Goal: Information Seeking & Learning: Learn about a topic

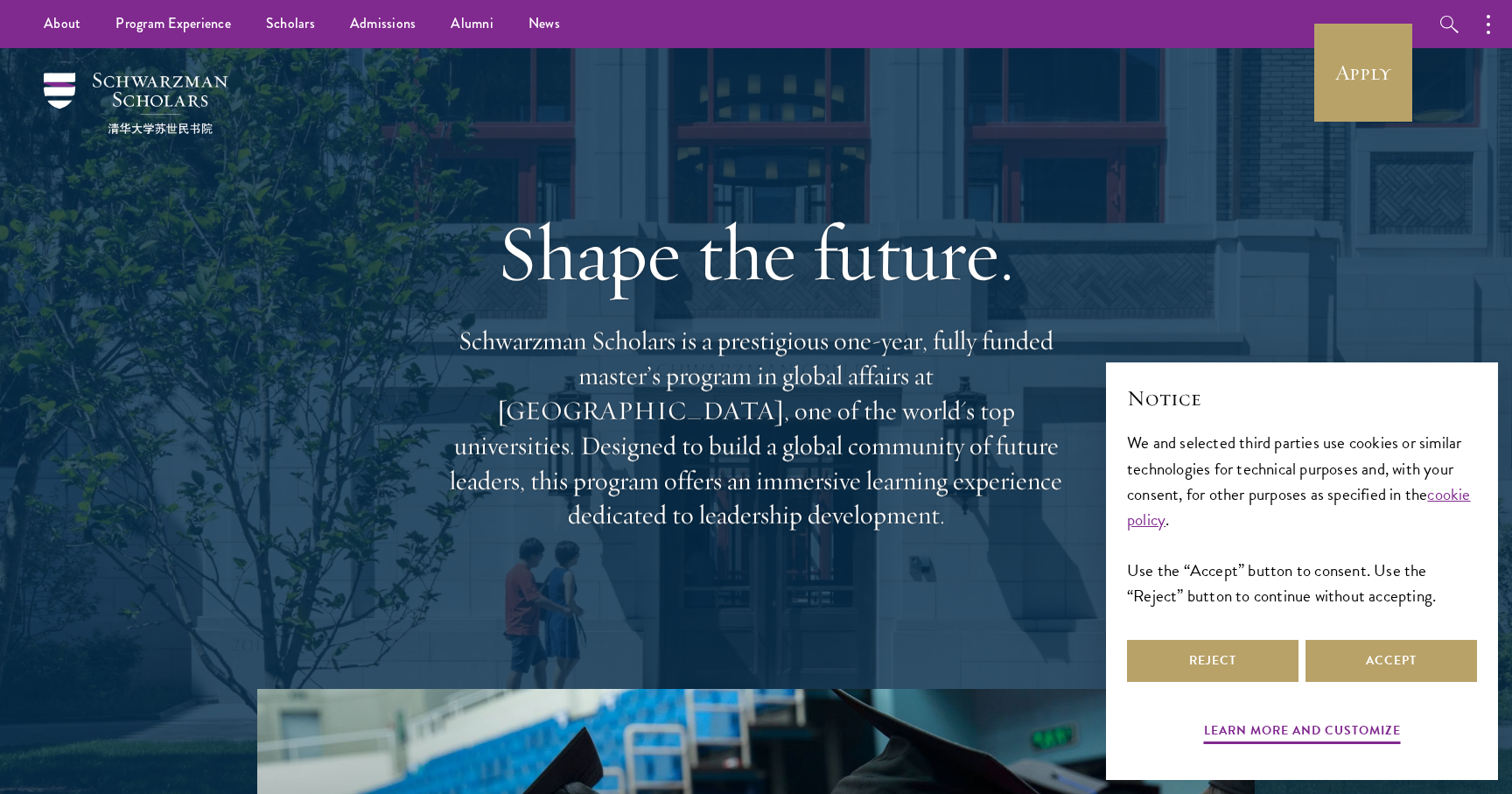
scroll to position [23, 0]
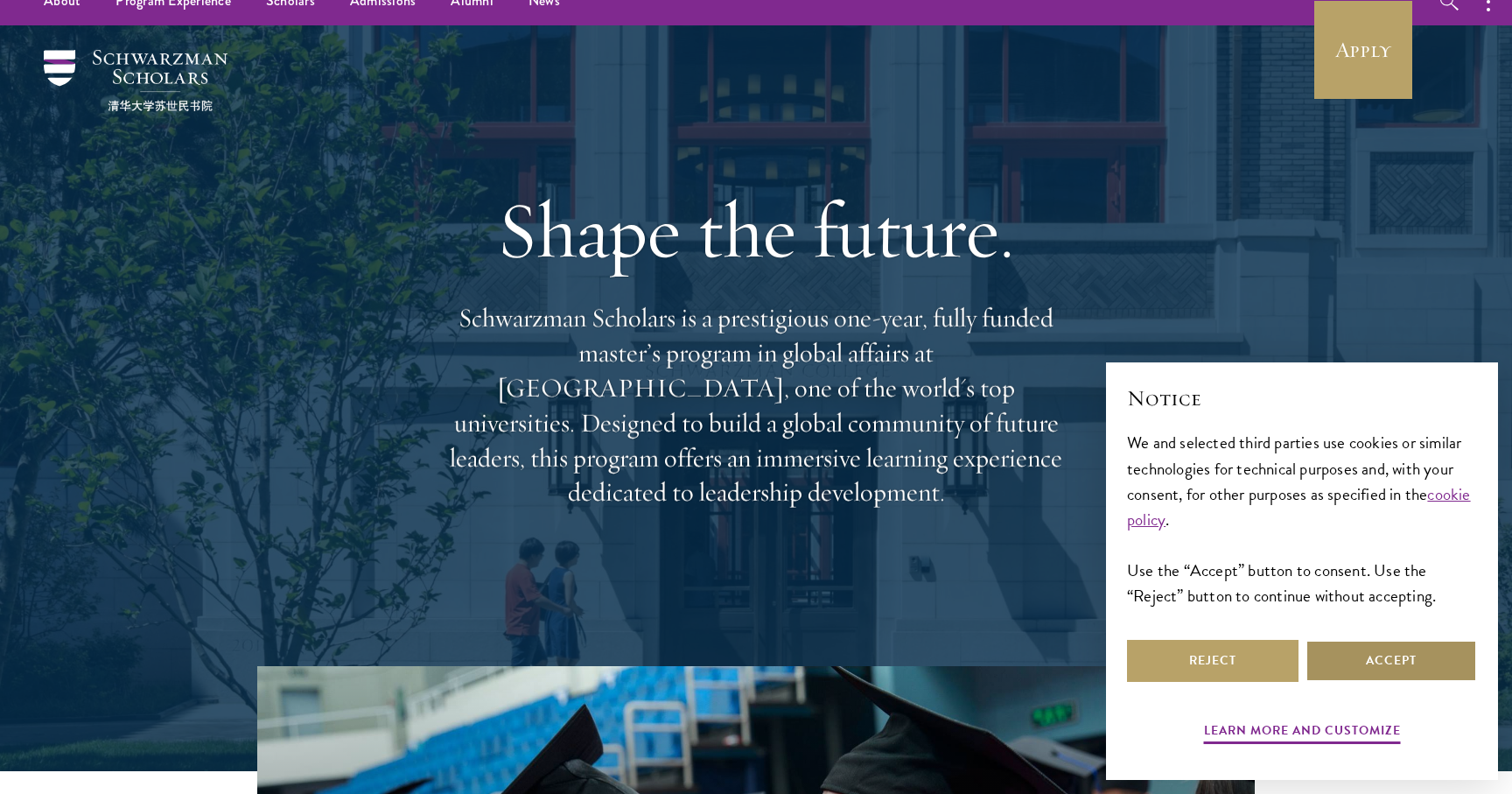
click at [1362, 653] on button "Accept" at bounding box center [1391, 661] width 172 height 42
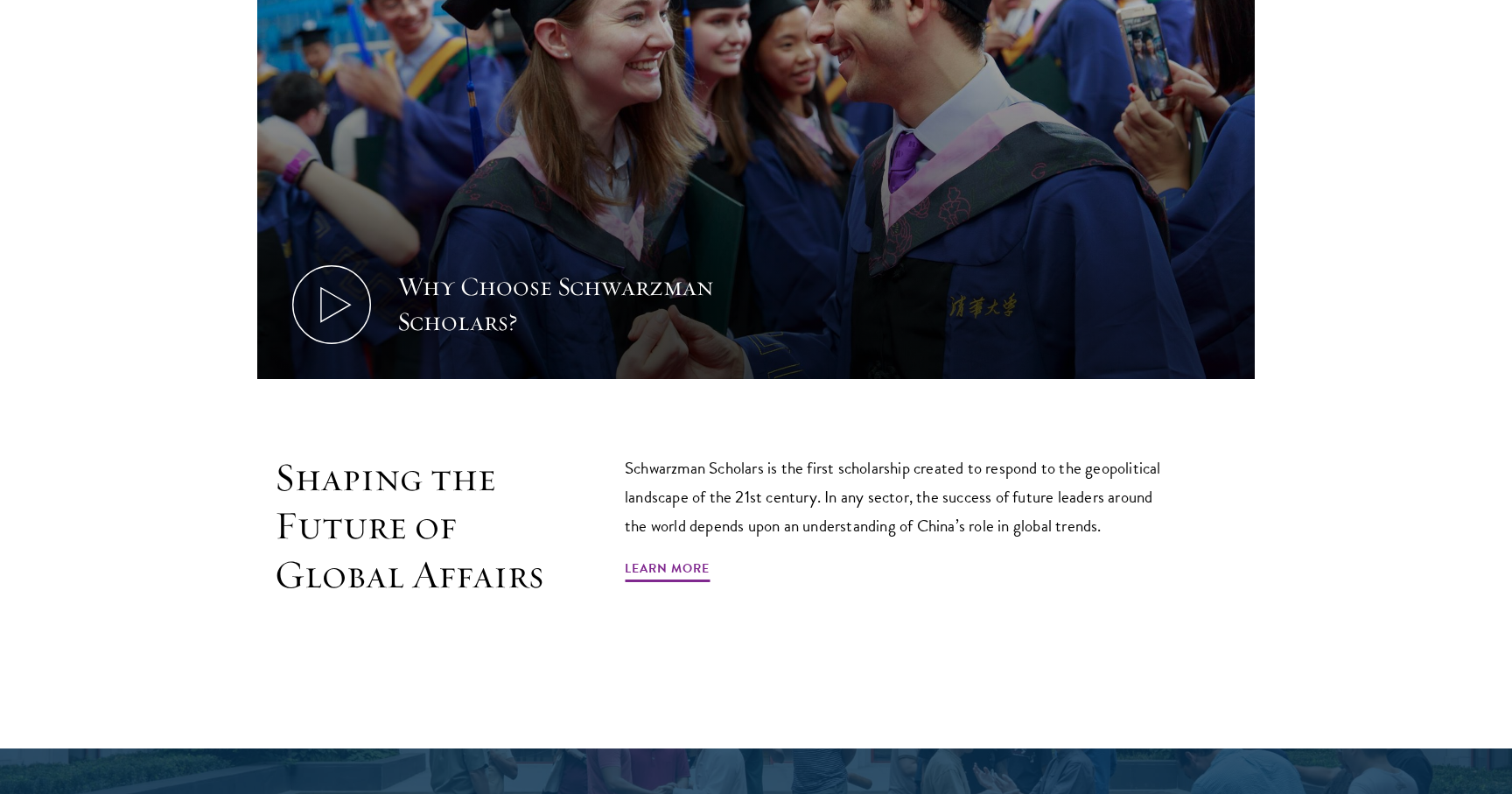
scroll to position [893, 0]
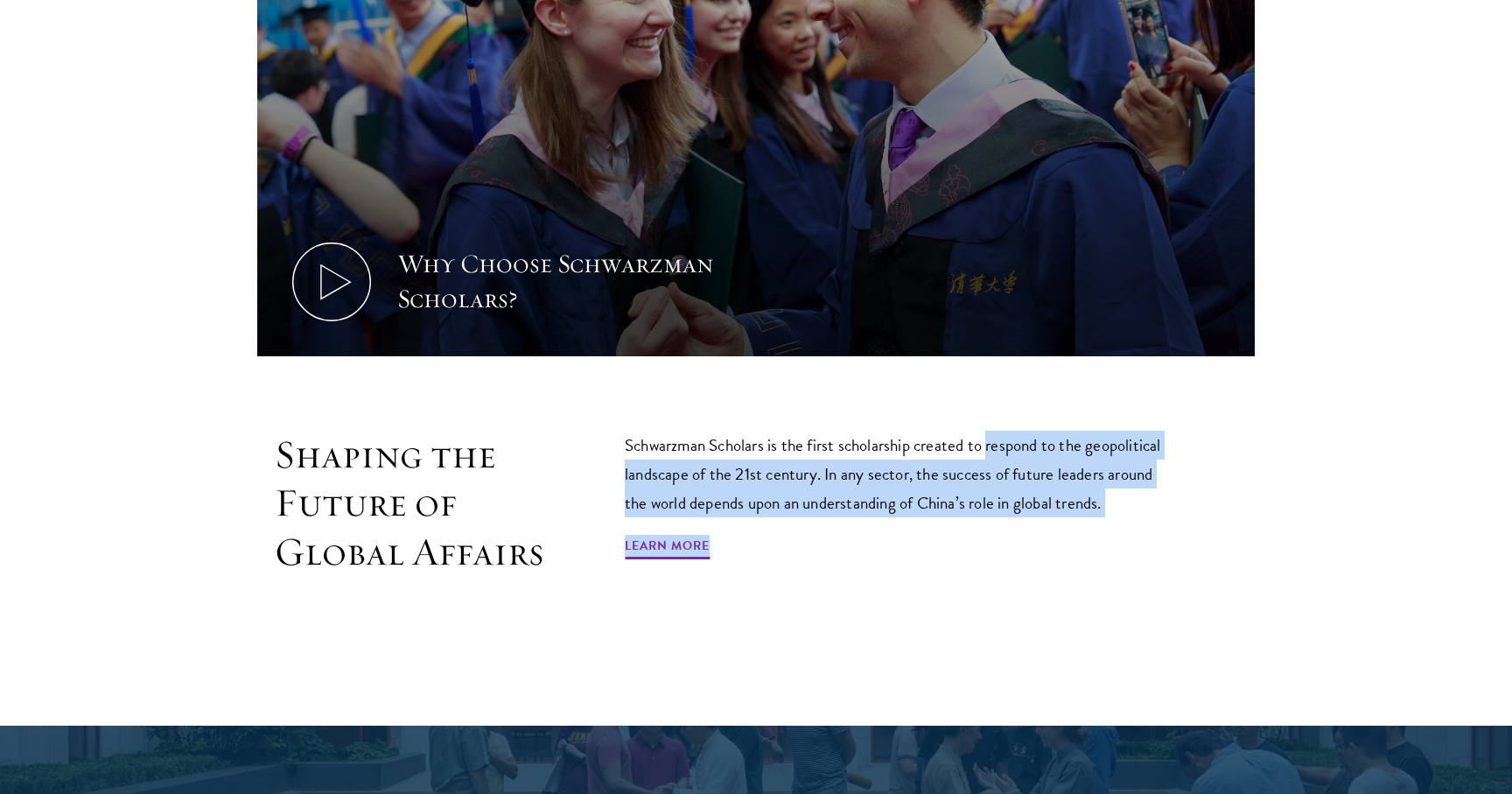
drag, startPoint x: 991, startPoint y: 452, endPoint x: 984, endPoint y: 559, distance: 107.2
click at [984, 559] on div "Schwarzman Scholars is the first scholarship created to respond to the geopolit…" at bounding box center [901, 503] width 552 height 146
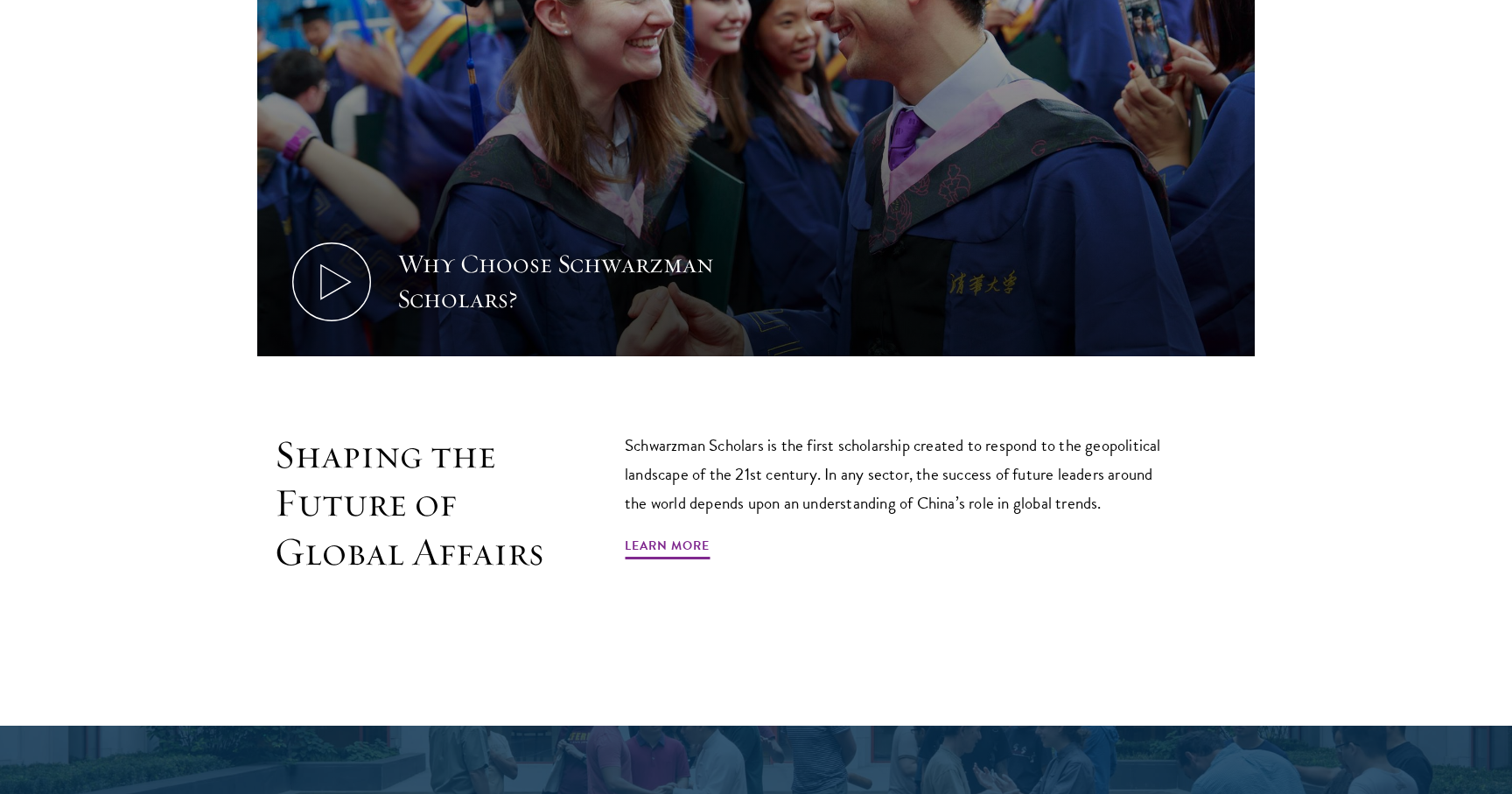
click at [971, 505] on p "Schwarzman Scholars is the first scholarship created to respond to the geopolit…" at bounding box center [901, 474] width 552 height 86
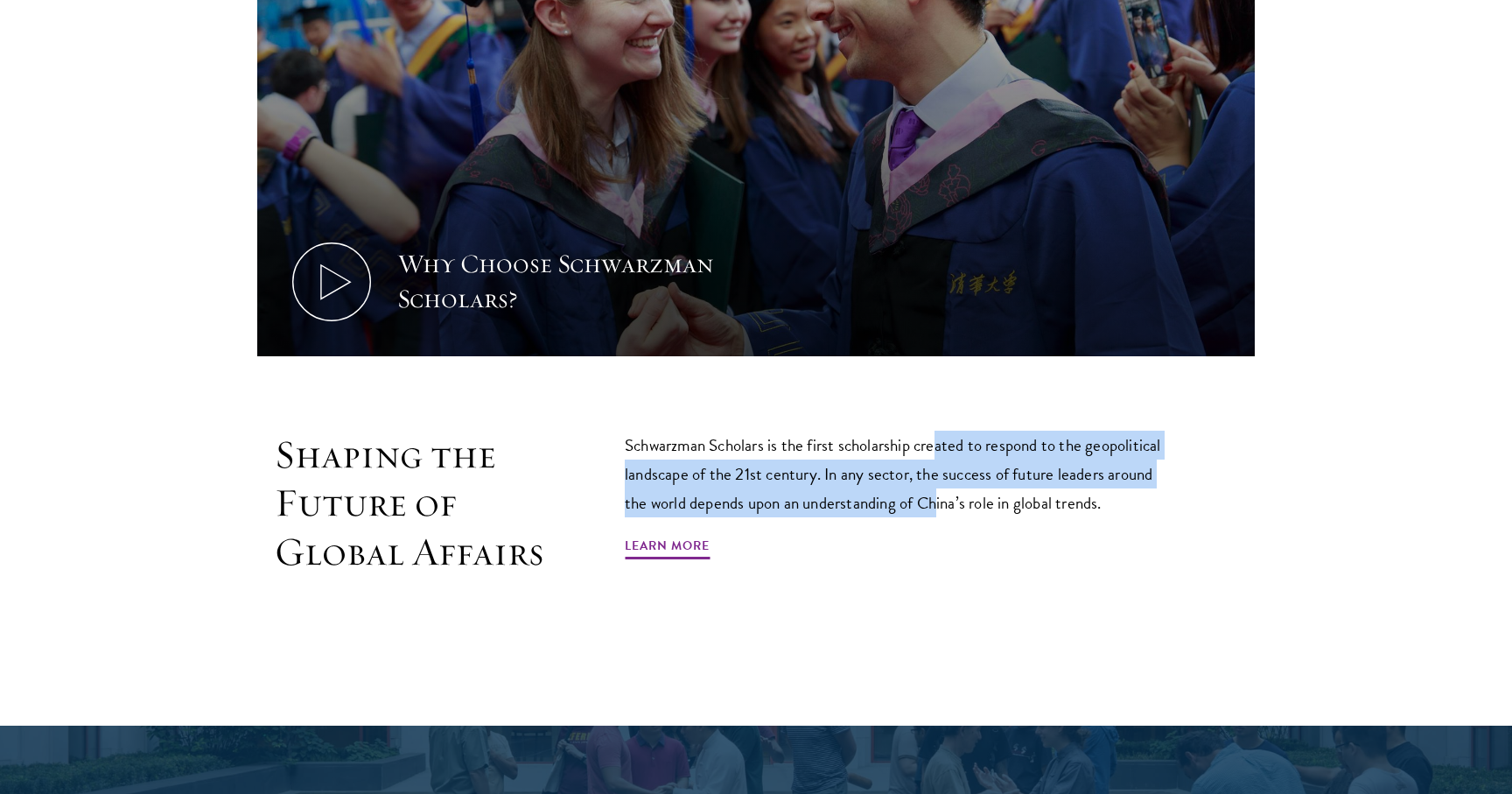
drag, startPoint x: 940, startPoint y: 432, endPoint x: 940, endPoint y: 501, distance: 69.0
click at [940, 501] on p "Schwarzman Scholars is the first scholarship created to respond to the geopolit…" at bounding box center [901, 474] width 552 height 86
drag, startPoint x: 913, startPoint y: 498, endPoint x: 932, endPoint y: 413, distance: 87.1
click at [932, 413] on section "Why Choose Schwarzman Scholars? Shaping the Future of Global Affairs Schwarzman…" at bounding box center [756, 225] width 1512 height 860
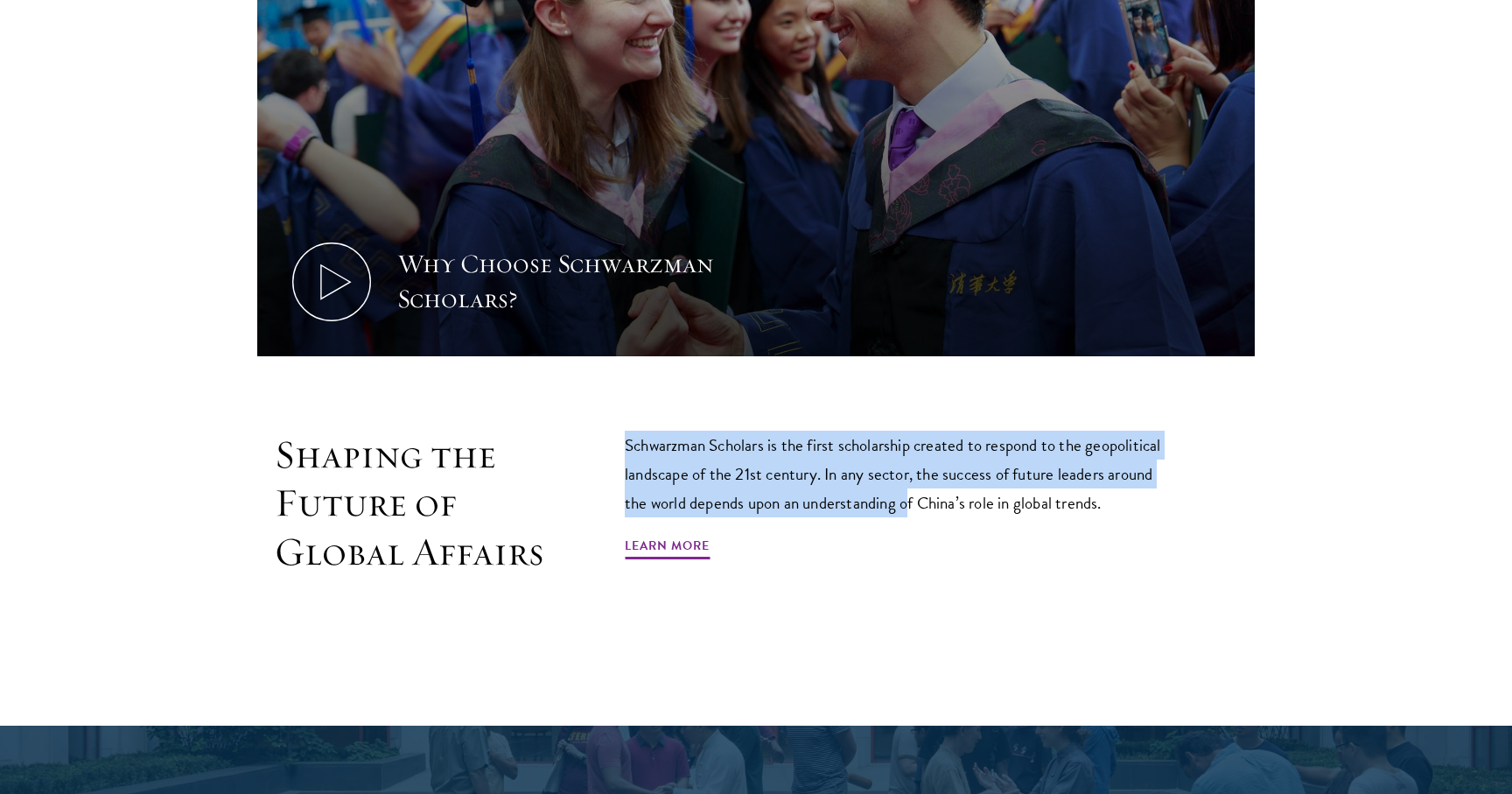
click at [932, 413] on section "Why Choose Schwarzman Scholars? Shaping the Future of Global Affairs Schwarzman…" at bounding box center [756, 225] width 1512 height 860
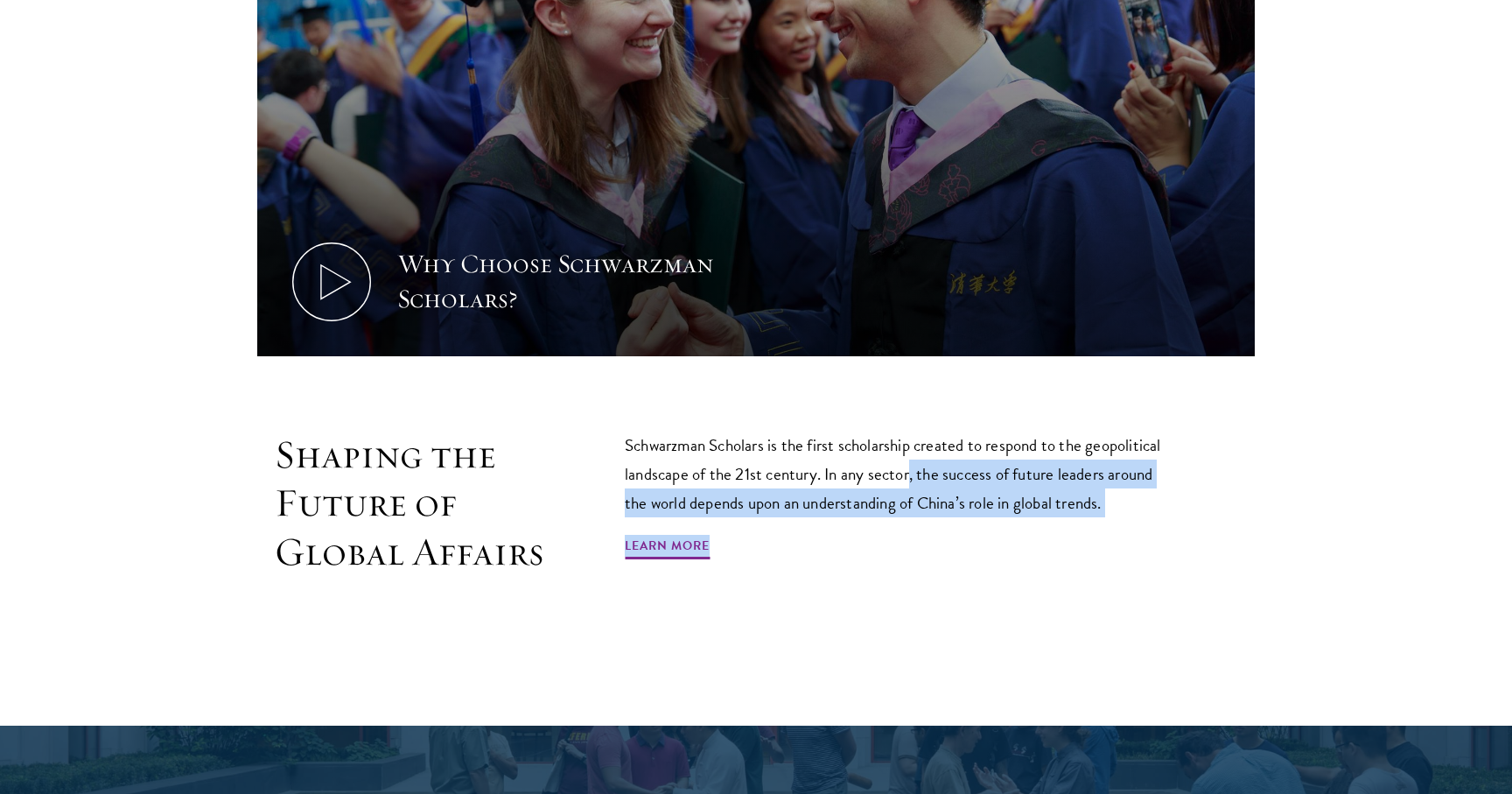
drag, startPoint x: 910, startPoint y: 495, endPoint x: 910, endPoint y: 521, distance: 26.0
click at [910, 521] on div "Schwarzman Scholars is the first scholarship created to respond to the geopolit…" at bounding box center [901, 503] width 552 height 146
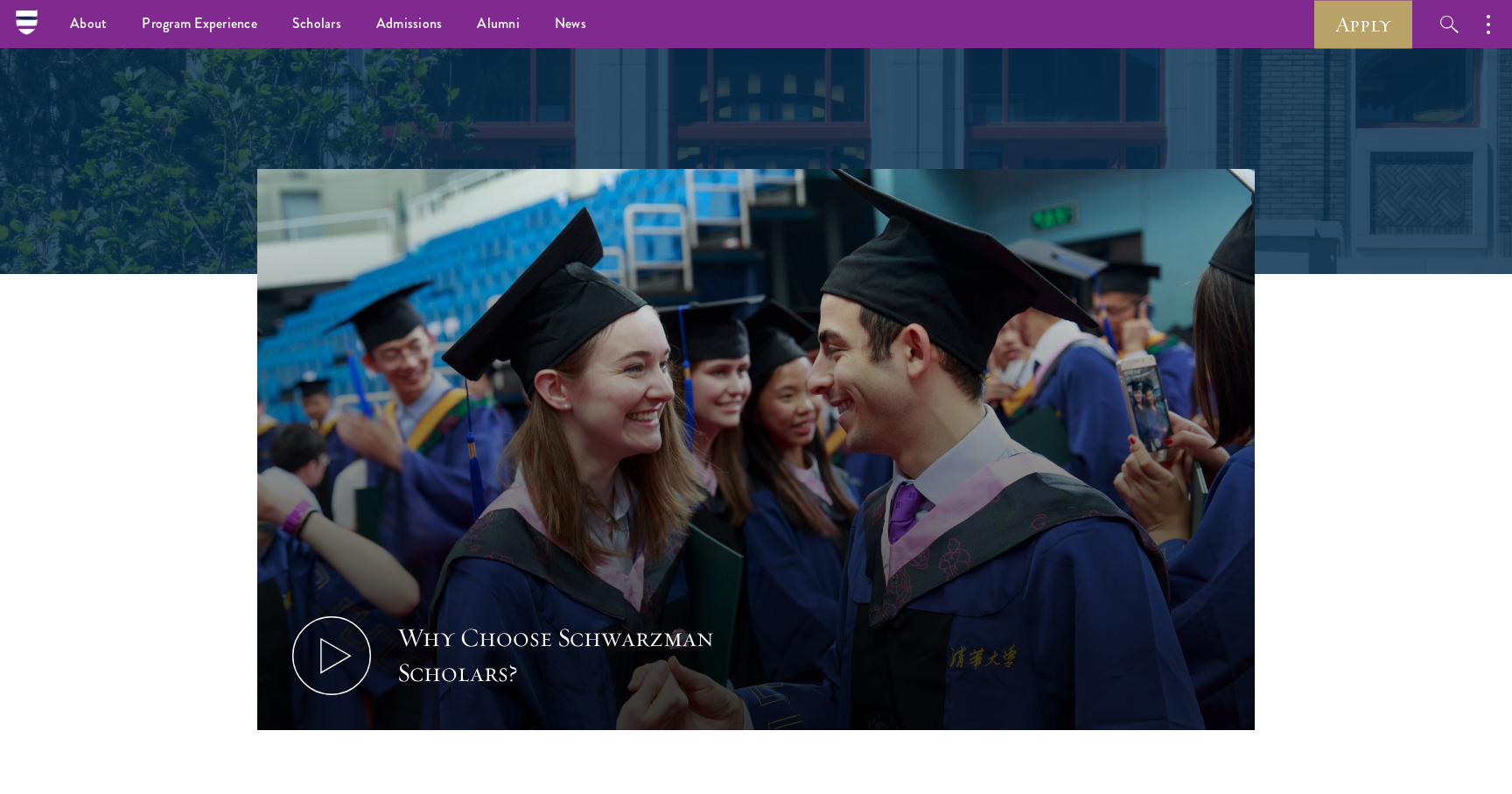
scroll to position [0, 0]
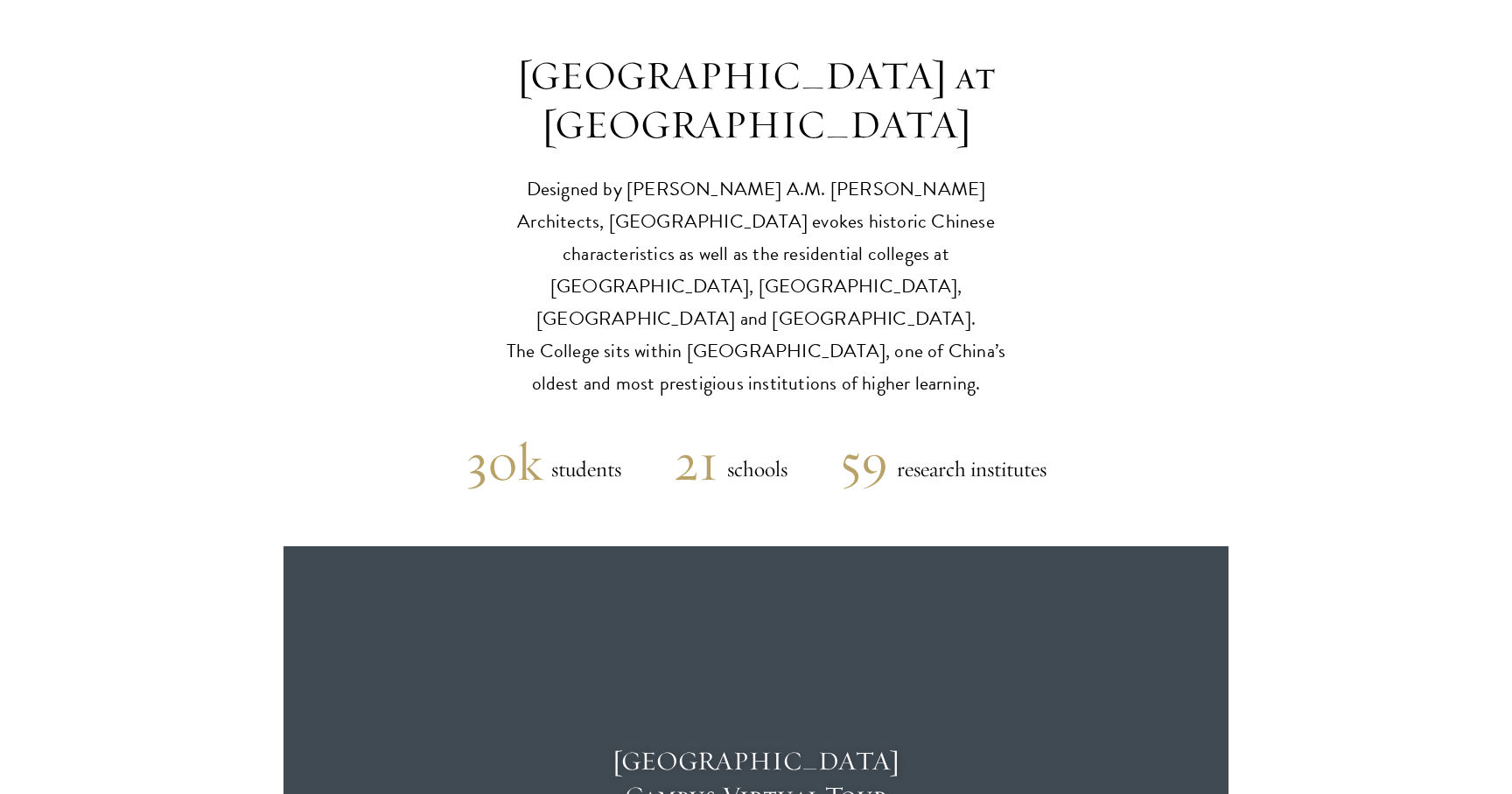
scroll to position [4195, 0]
